Goal: Task Accomplishment & Management: Manage account settings

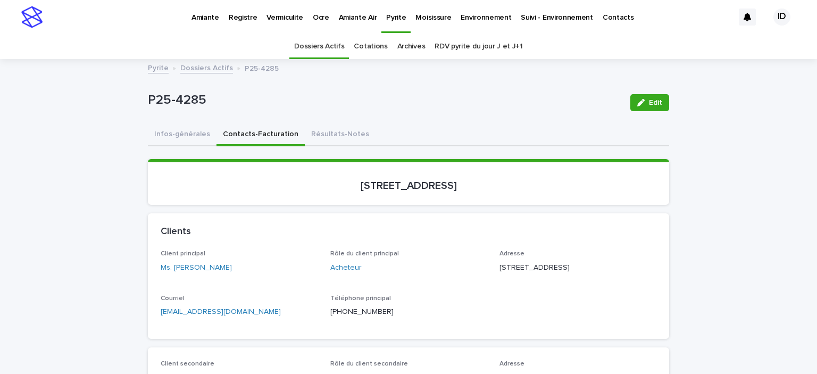
click at [479, 14] on p "Environnement" at bounding box center [485, 11] width 51 height 22
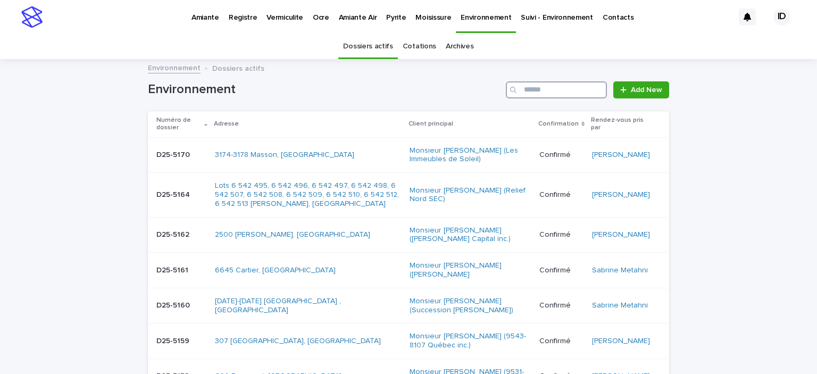
click at [532, 92] on input "Search" at bounding box center [556, 89] width 101 height 17
type input "****"
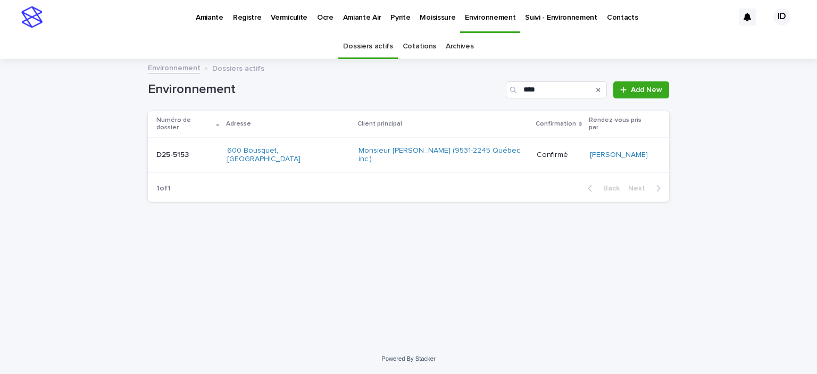
click at [387, 157] on div "Numéro de dossier Adresse Client principal Confirmation Rendez-vous pris par D2…" at bounding box center [408, 143] width 521 height 64
click at [358, 150] on div "Monsieur [PERSON_NAME] (9531-2245 Québec inc.)" at bounding box center [443, 155] width 170 height 27
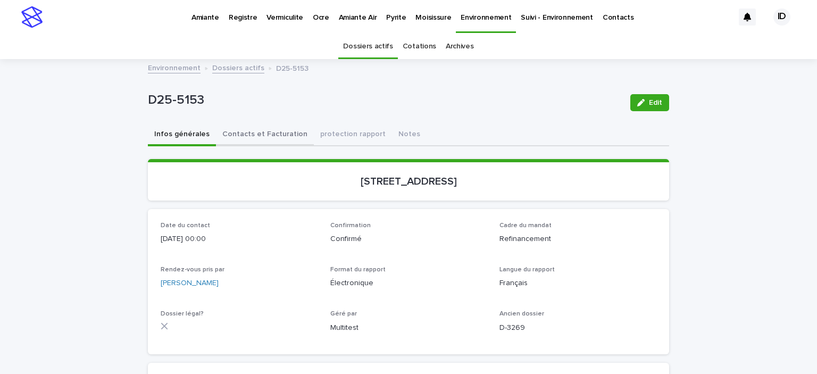
click at [249, 130] on button "Contacts et Facturation" at bounding box center [265, 135] width 98 height 22
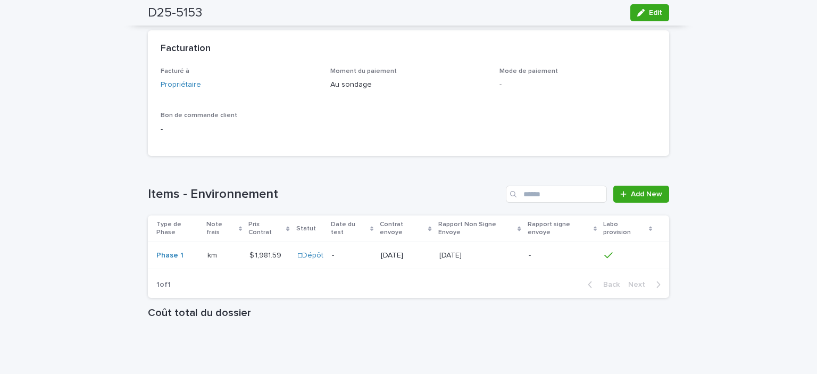
scroll to position [851, 0]
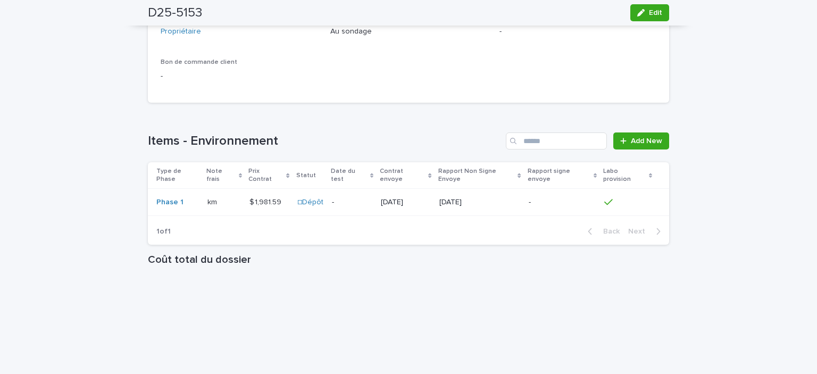
click at [333, 195] on td "-" at bounding box center [352, 202] width 49 height 27
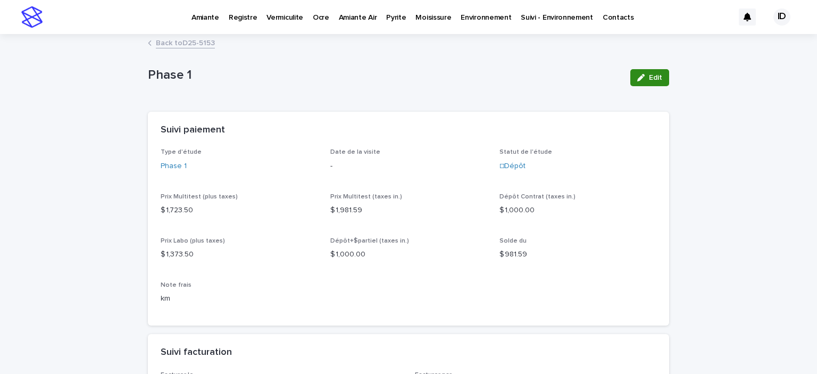
click at [649, 77] on span "Edit" at bounding box center [655, 77] width 13 height 7
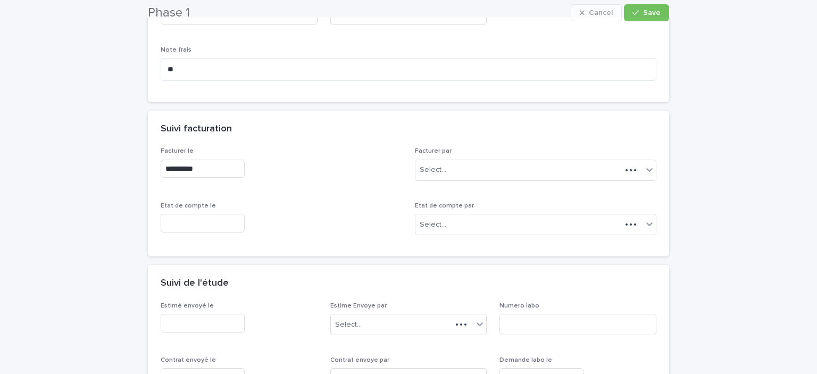
scroll to position [319, 0]
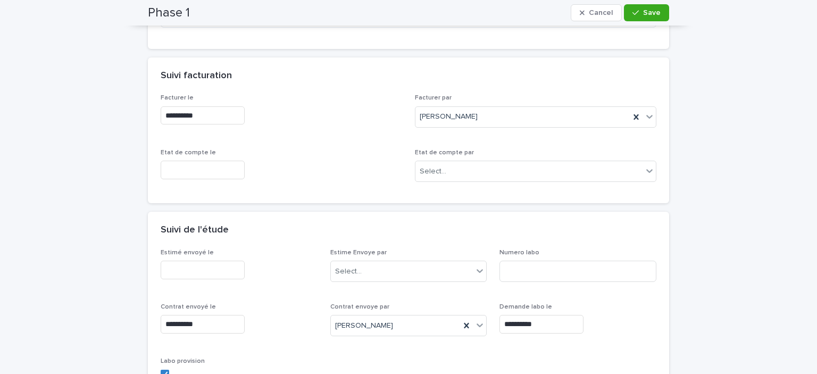
click at [188, 165] on input "text" at bounding box center [203, 170] width 84 height 19
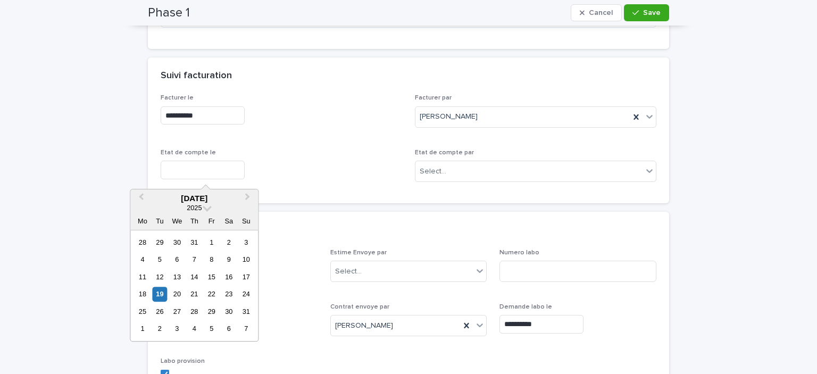
click at [161, 294] on div "19" at bounding box center [160, 294] width 14 height 14
type input "**********"
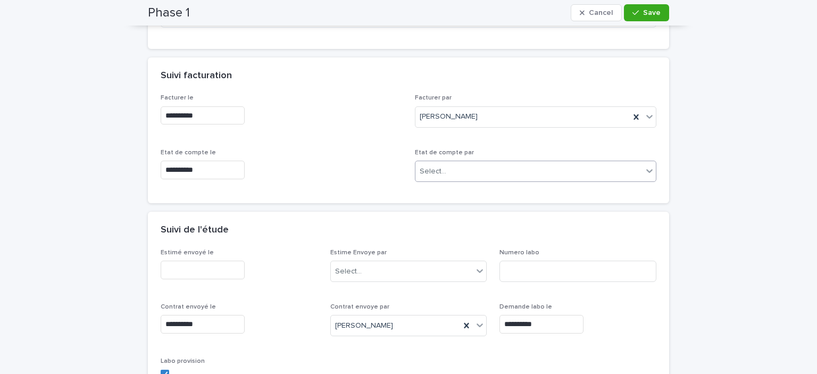
click at [456, 174] on div "Select..." at bounding box center [528, 172] width 227 height 18
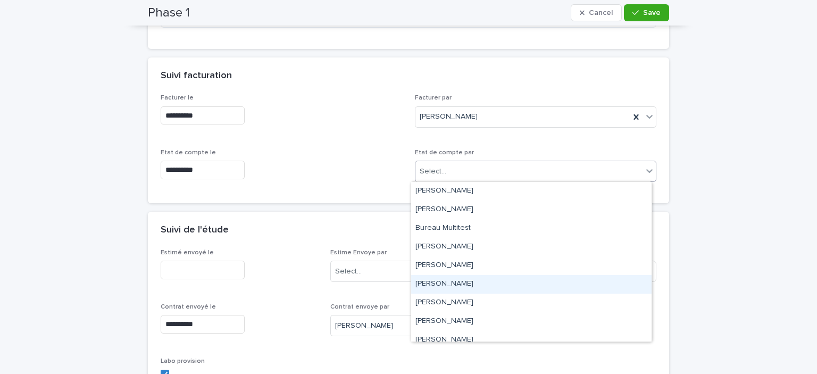
click at [434, 283] on div "[PERSON_NAME]" at bounding box center [531, 284] width 240 height 19
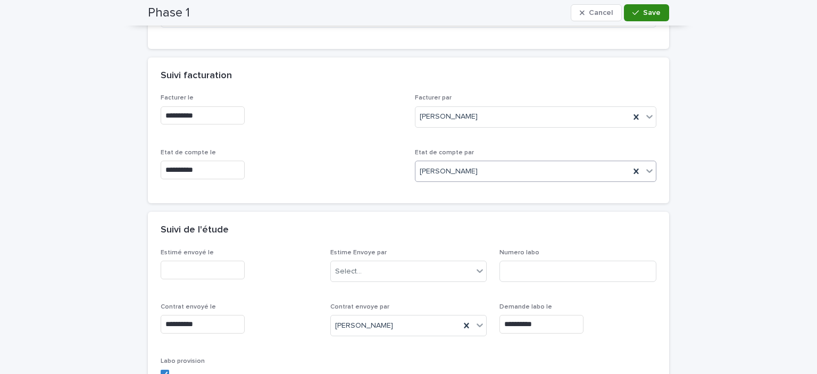
click at [642, 16] on button "Save" at bounding box center [646, 12] width 45 height 17
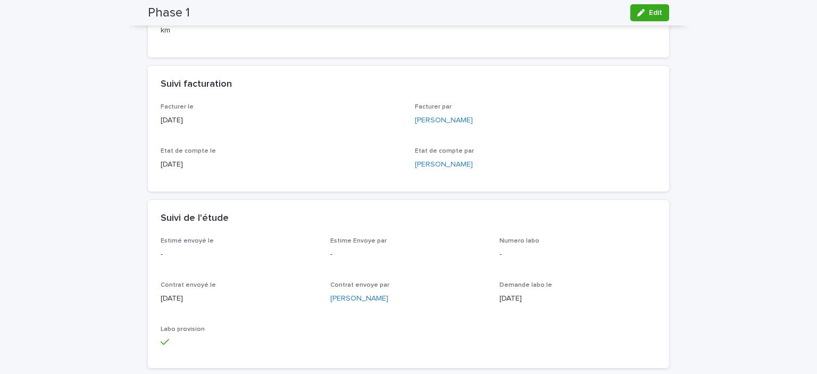
scroll to position [0, 0]
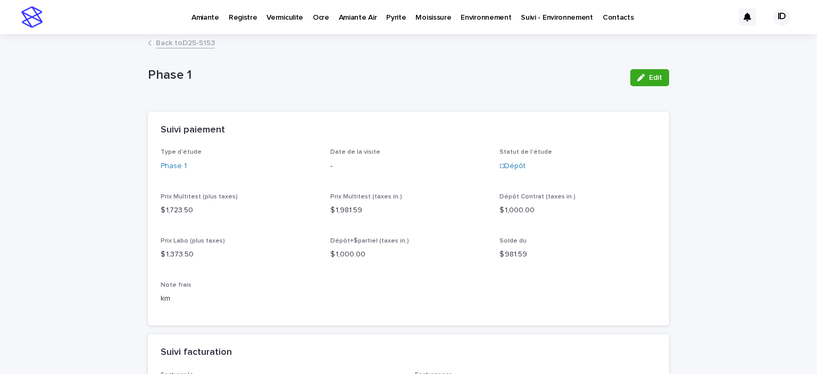
click at [161, 42] on link "Back to D25-5153" at bounding box center [185, 42] width 59 height 12
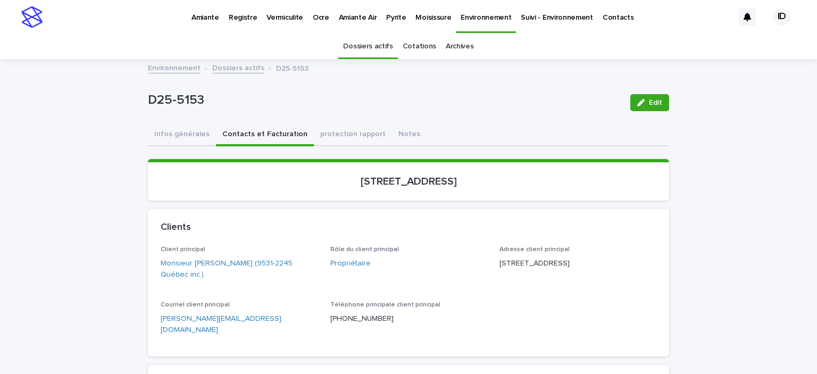
scroll to position [34, 0]
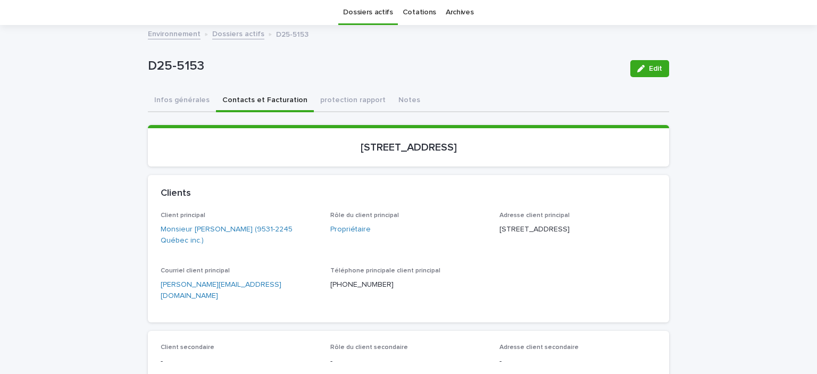
click at [161, 286] on link "[PERSON_NAME][EMAIL_ADDRESS][DOMAIN_NAME]" at bounding box center [221, 290] width 121 height 19
click at [225, 30] on link "Dossiers actifs" at bounding box center [238, 33] width 52 height 12
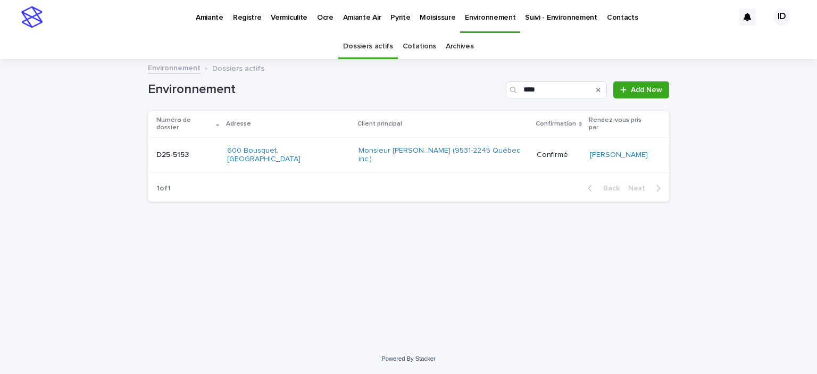
click at [390, 16] on p "Pyrite" at bounding box center [400, 11] width 20 height 22
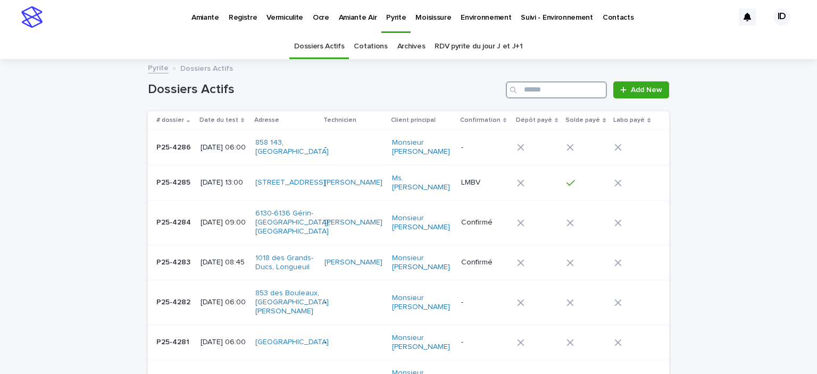
click at [552, 89] on input "Search" at bounding box center [556, 89] width 101 height 17
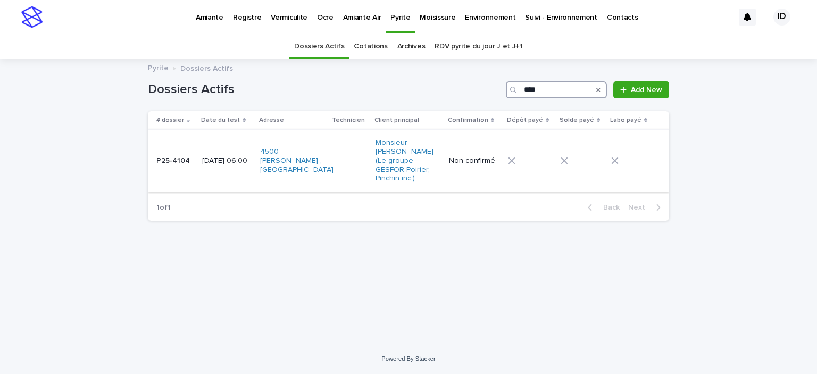
type input "****"
click at [247, 178] on td "[DATE] 06:00" at bounding box center [227, 161] width 58 height 62
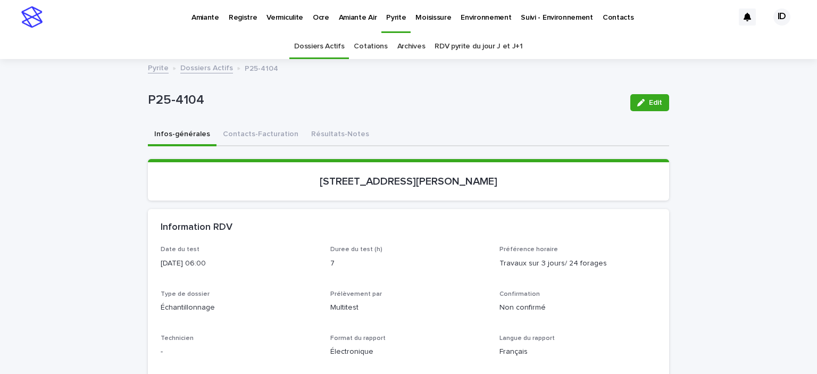
click at [248, 133] on button "Contacts-Facturation" at bounding box center [260, 135] width 88 height 22
click at [312, 135] on button "Résultats-Notes" at bounding box center [340, 135] width 71 height 22
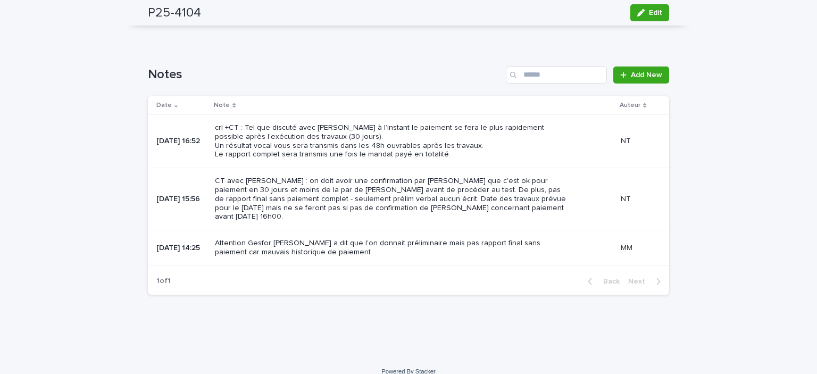
scroll to position [938, 0]
